Goal: Obtain resource: Obtain resource

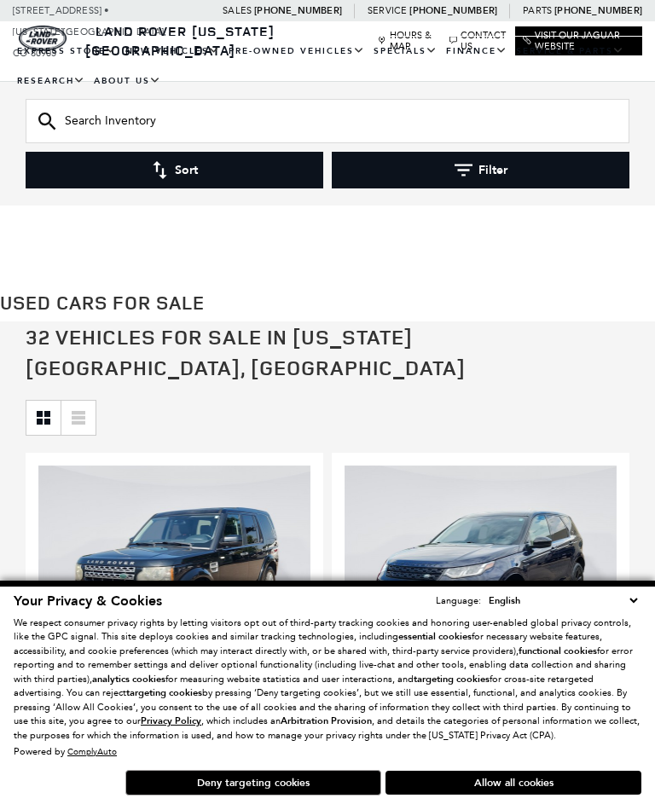
scroll to position [342, 0]
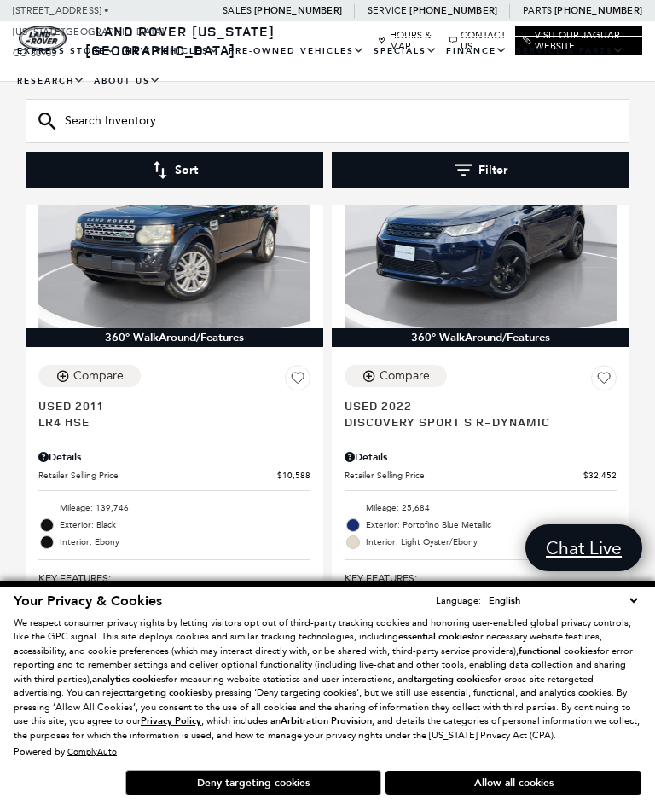
click at [292, 795] on button "Deny targeting cookies" at bounding box center [253, 783] width 256 height 26
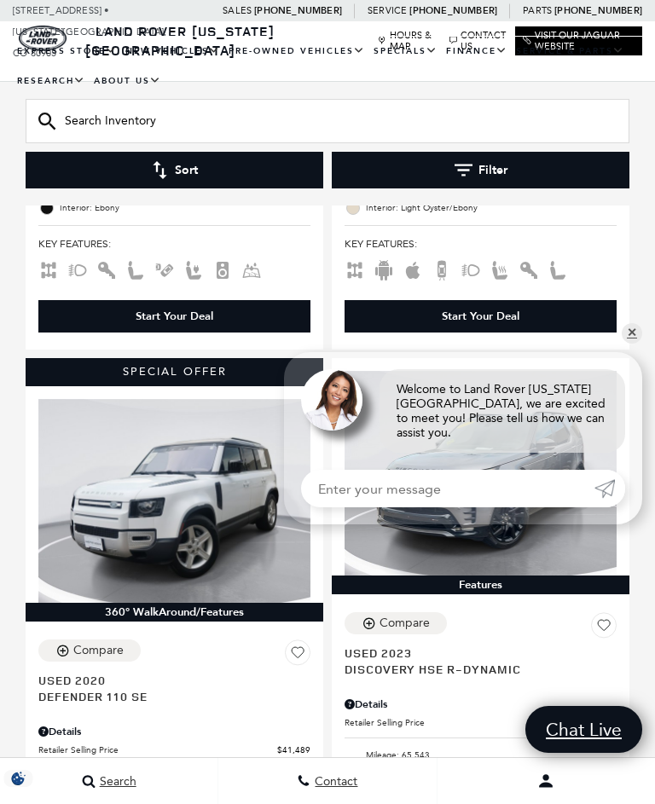
scroll to position [680, 0]
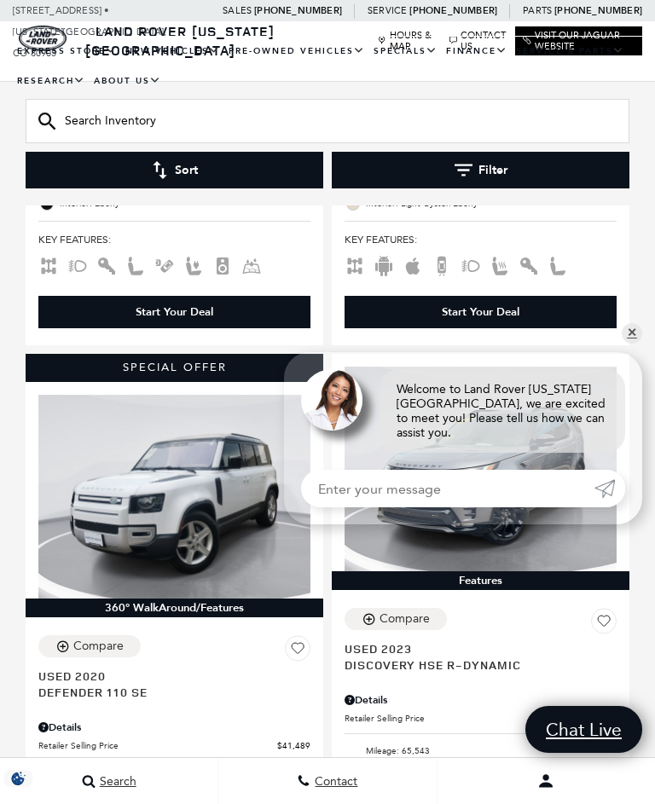
click at [632, 372] on div "Features Compare Used 2023 Discovery HSE R-Dynamic Details Dealer Handling $689…" at bounding box center [480, 653] width 306 height 609
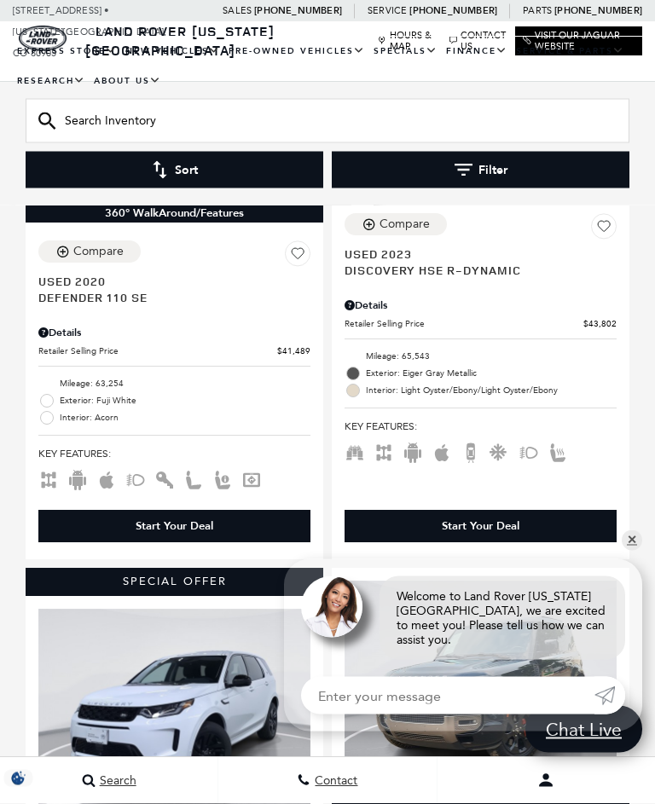
scroll to position [1075, 0]
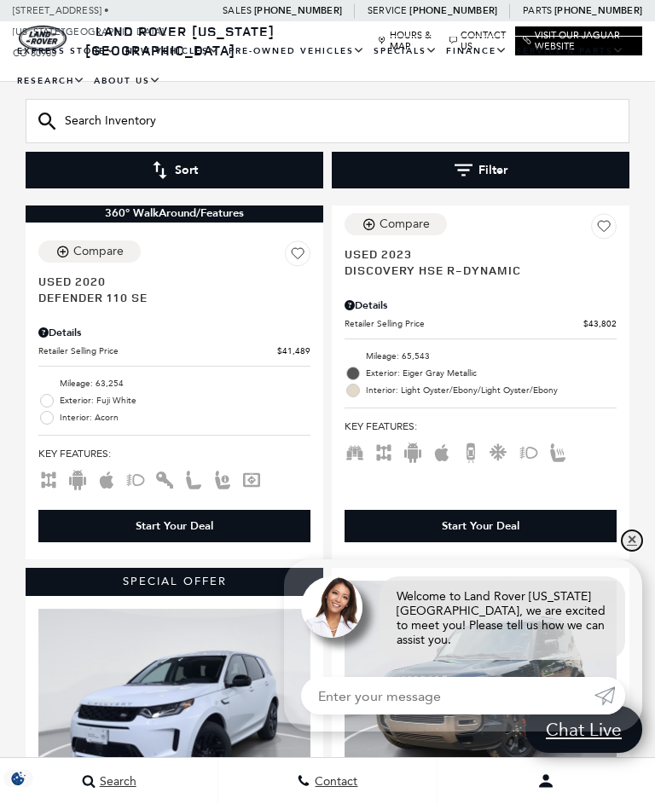
click at [636, 551] on link "✕" at bounding box center [631, 540] width 20 height 20
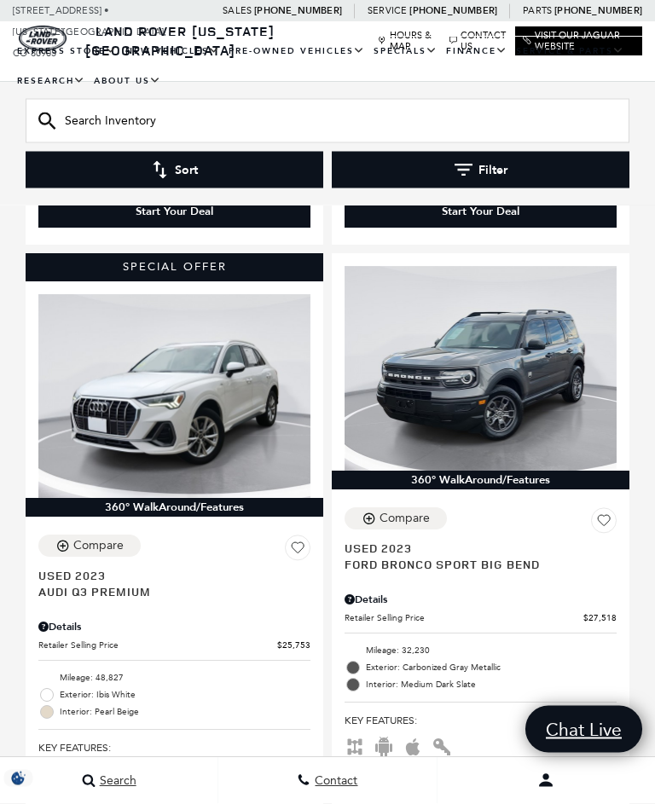
scroll to position [5661, 0]
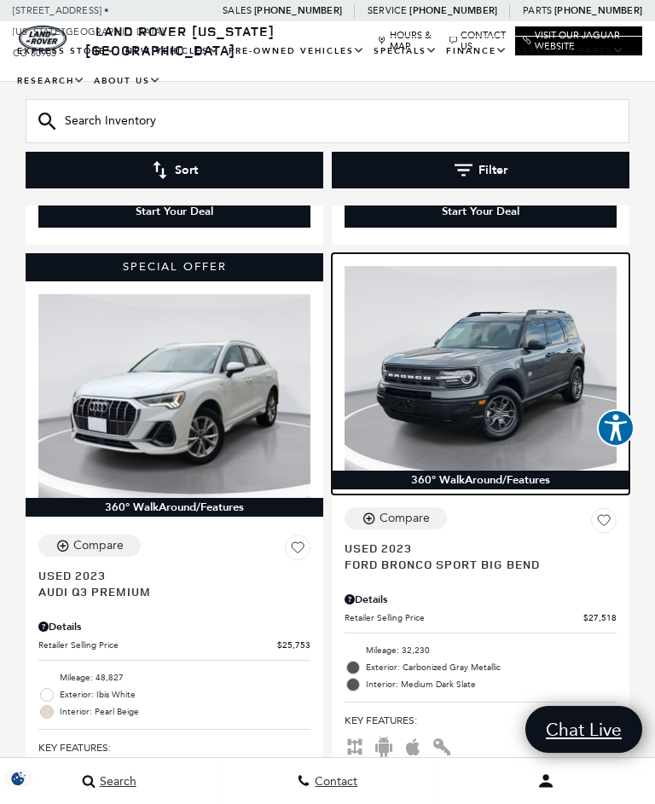
click at [523, 395] on img at bounding box center [480, 368] width 272 height 204
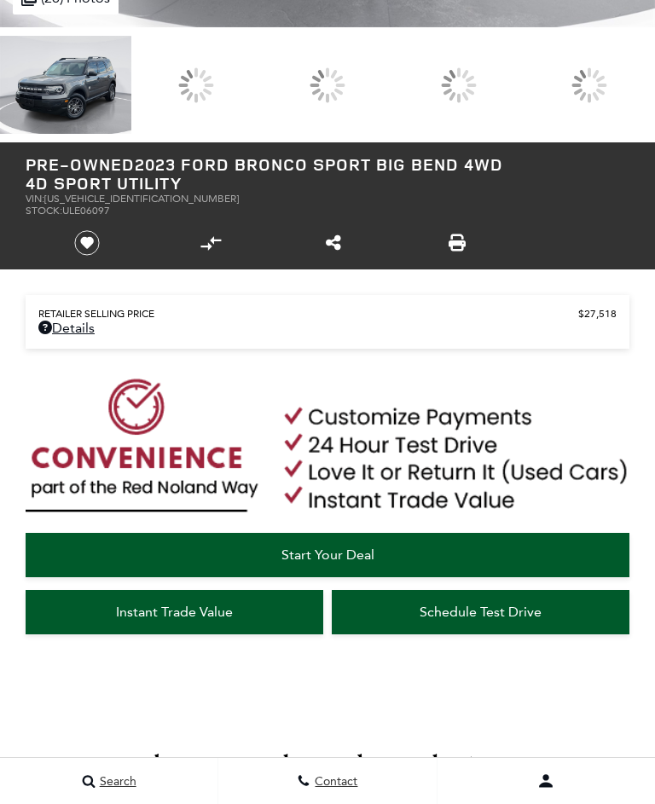
scroll to position [943, 0]
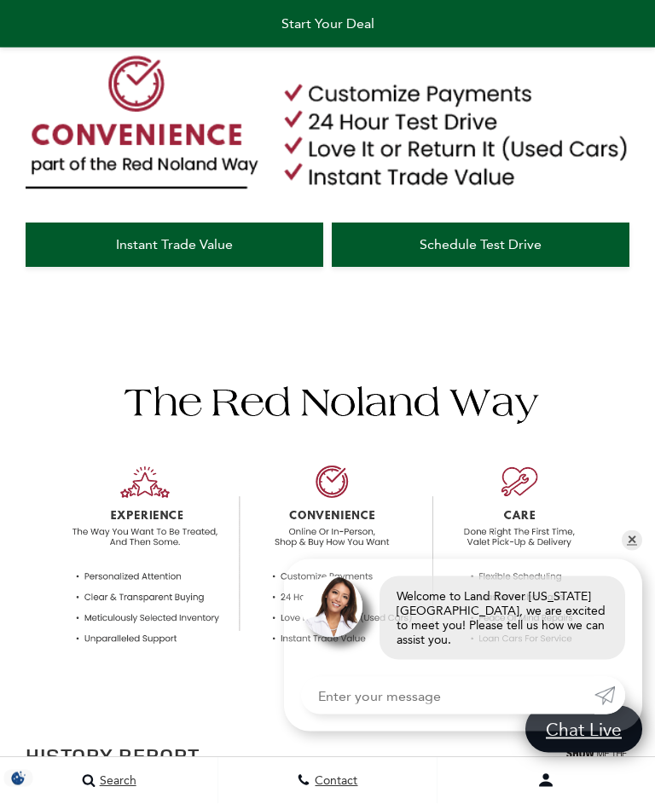
scroll to position [1373, 0]
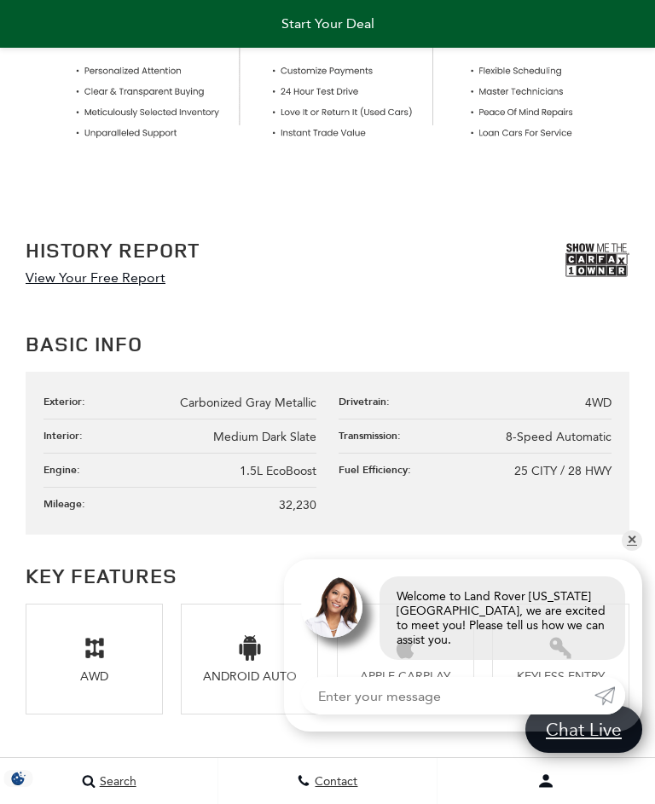
click at [103, 286] on link "View Your Free Report" at bounding box center [96, 277] width 140 height 16
click at [602, 281] on img at bounding box center [597, 260] width 64 height 43
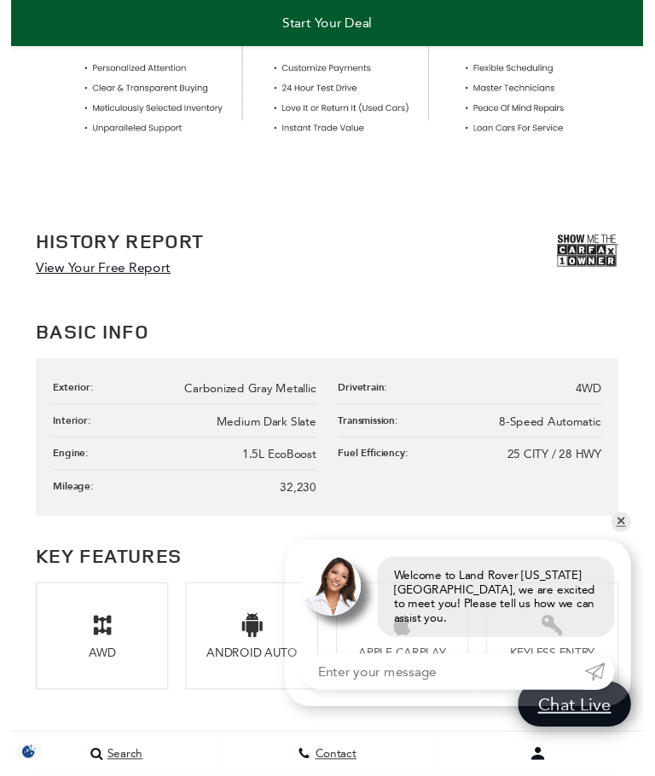
scroll to position [1375, 0]
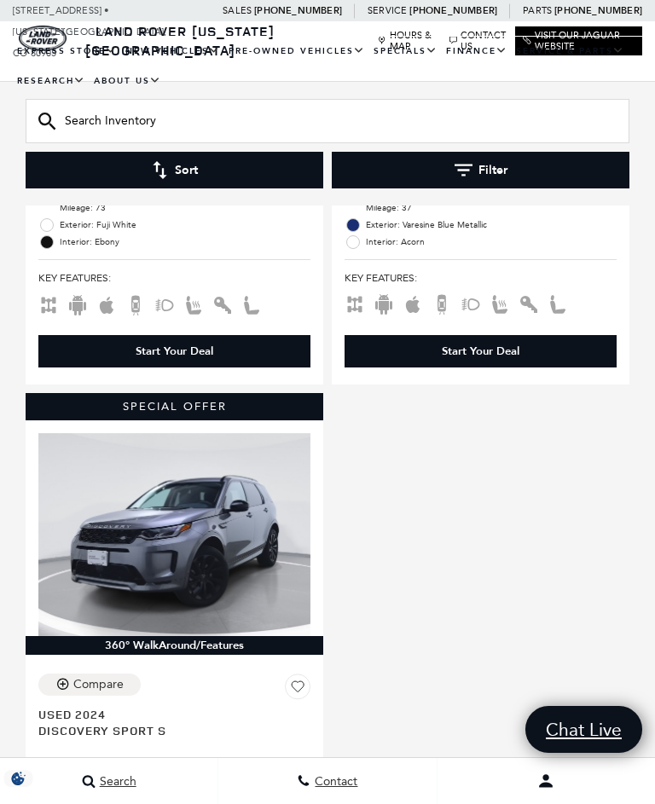
scroll to position [685, 0]
